Goal: Task Accomplishment & Management: Manage account settings

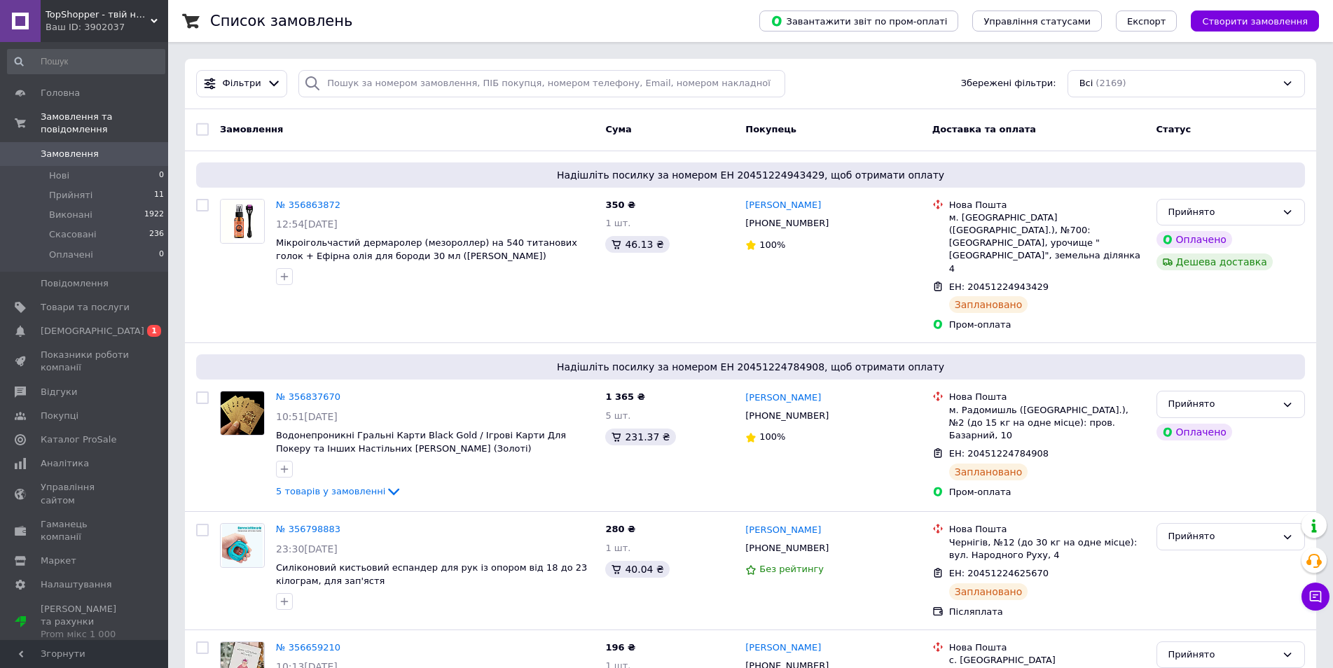
click at [89, 142] on link "Замовлення 0" at bounding box center [86, 154] width 172 height 24
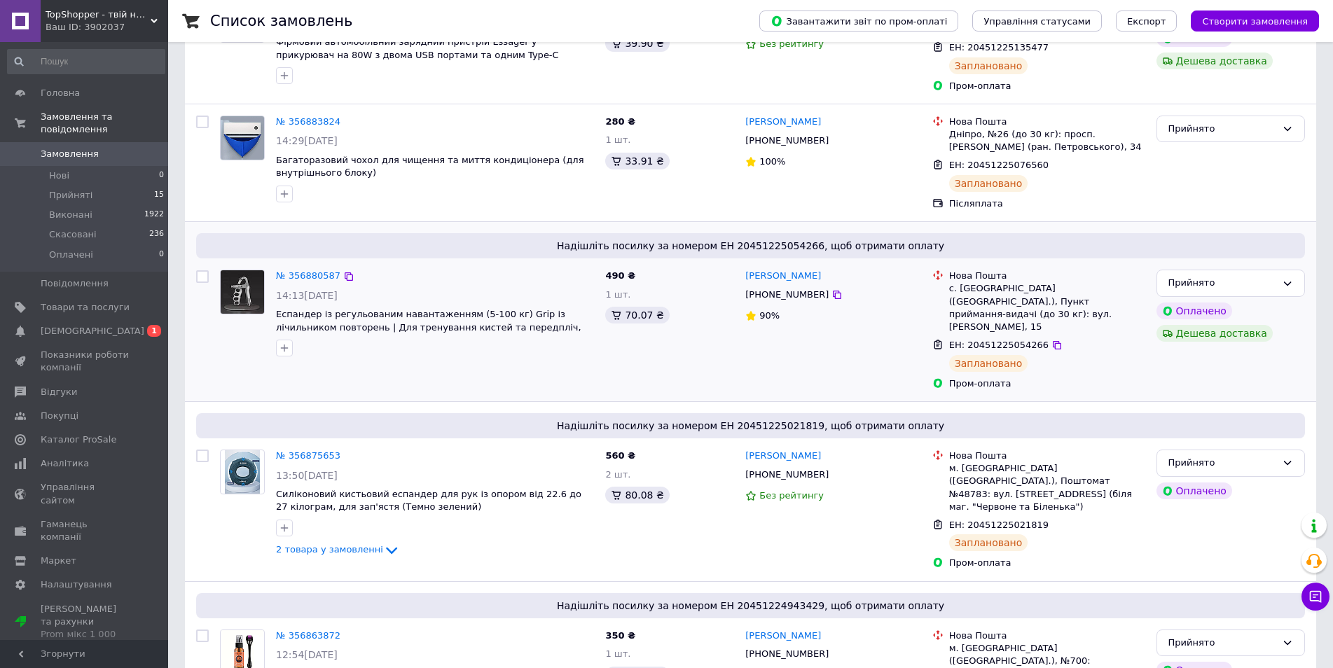
scroll to position [233, 0]
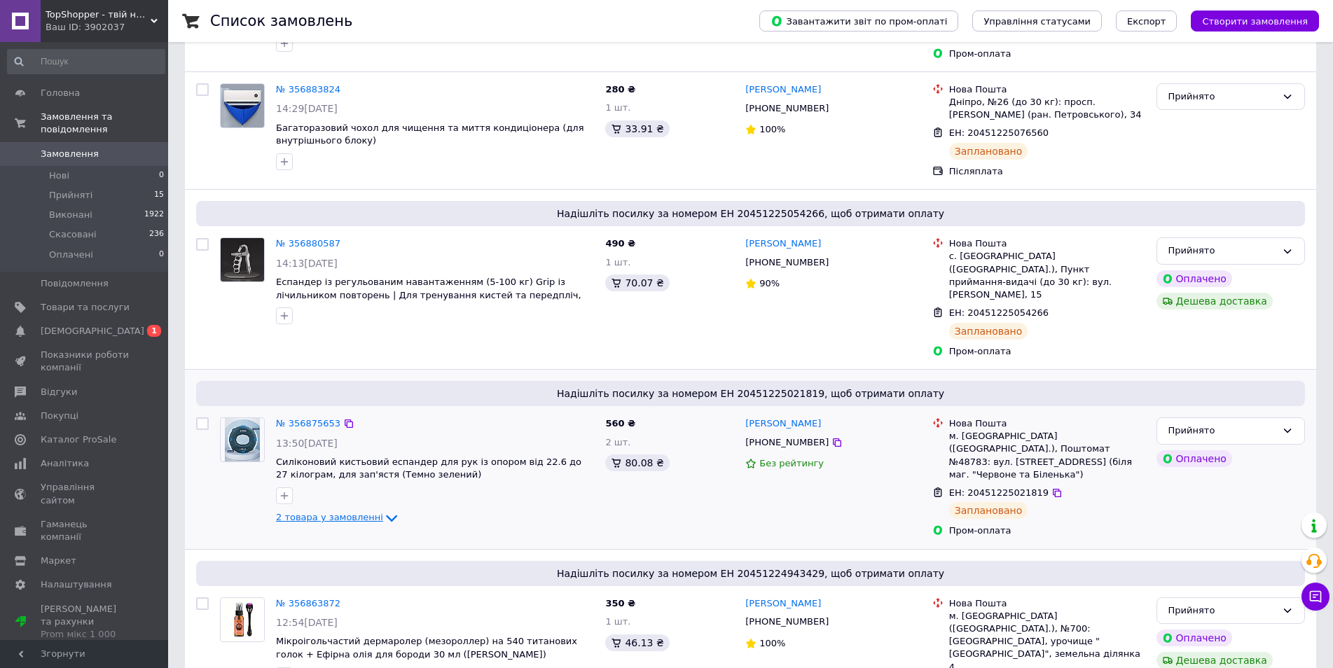
click at [386, 516] on icon at bounding box center [391, 519] width 11 height 7
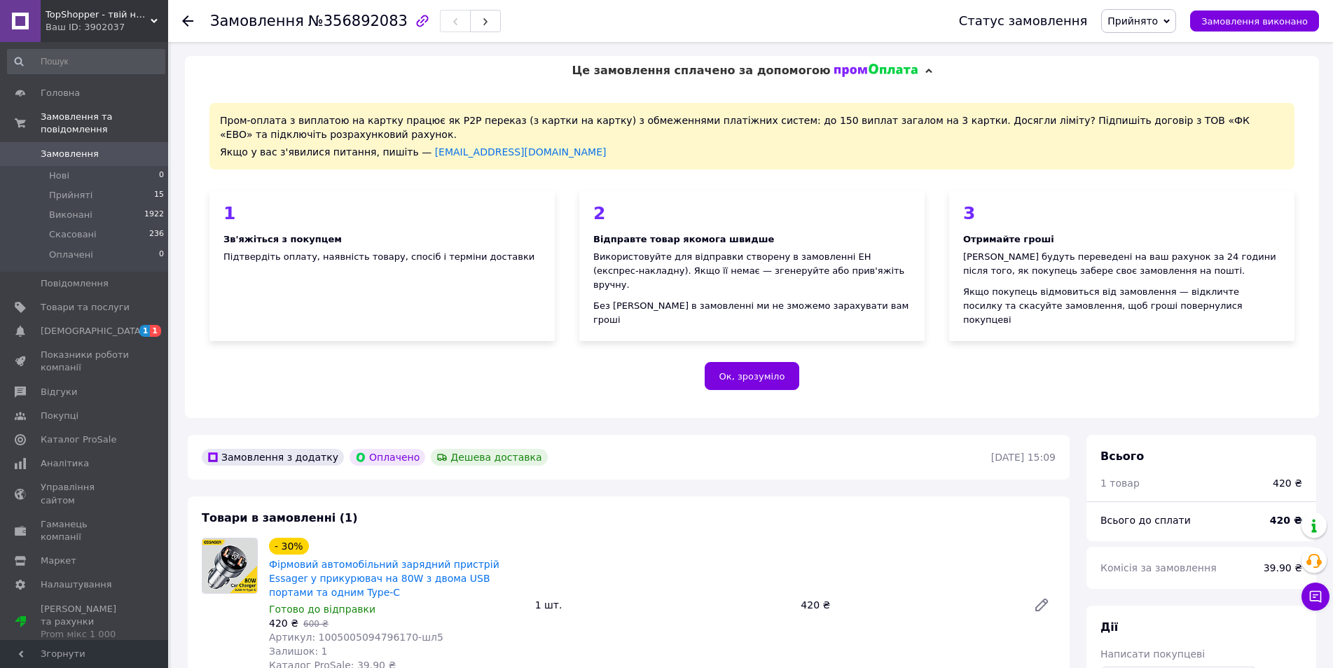
click at [76, 148] on span "Замовлення" at bounding box center [70, 154] width 58 height 13
